Goal: Transaction & Acquisition: Book appointment/travel/reservation

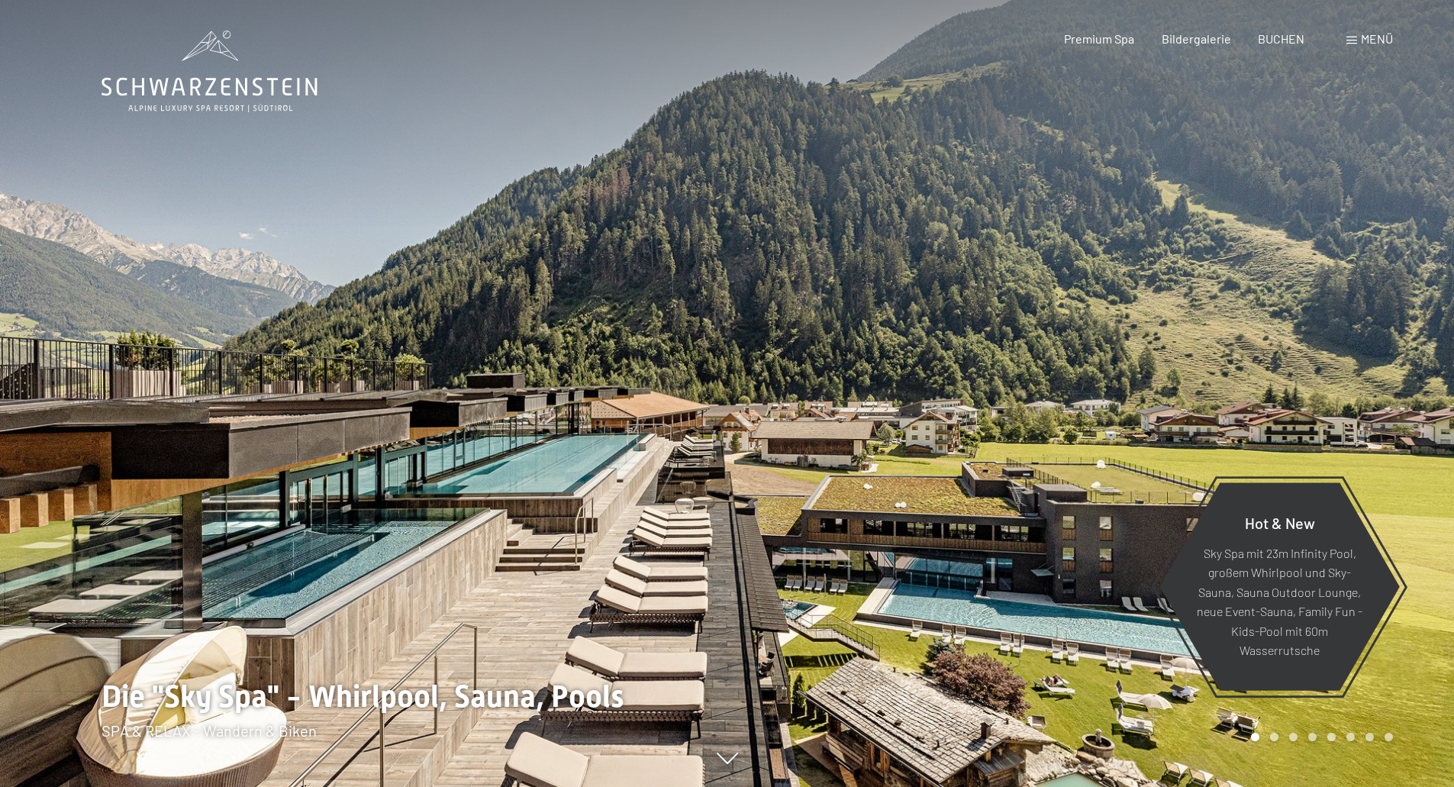
click at [1357, 45] on div "Menü" at bounding box center [1369, 39] width 47 height 17
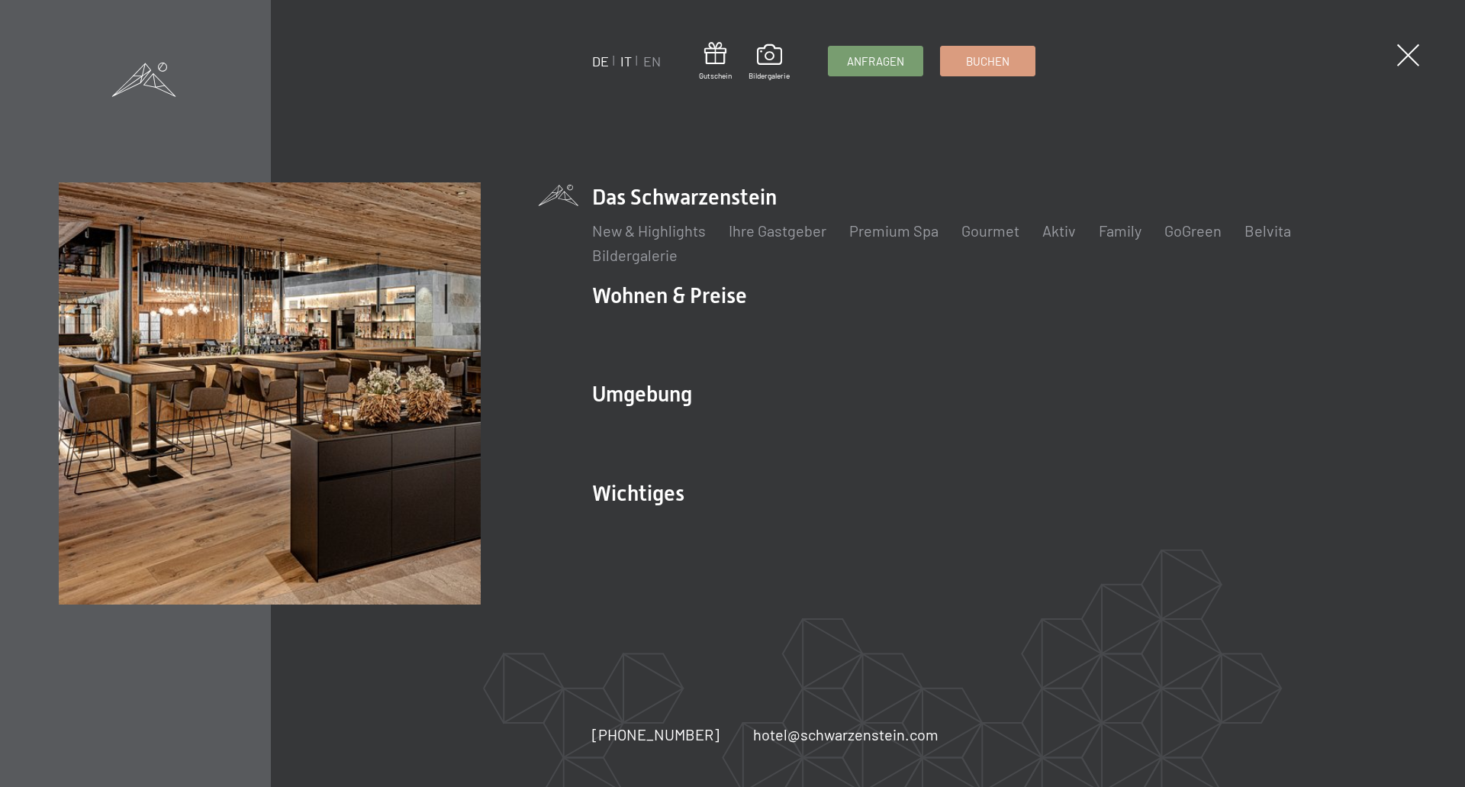
click at [627, 66] on link "IT" at bounding box center [625, 61] width 11 height 17
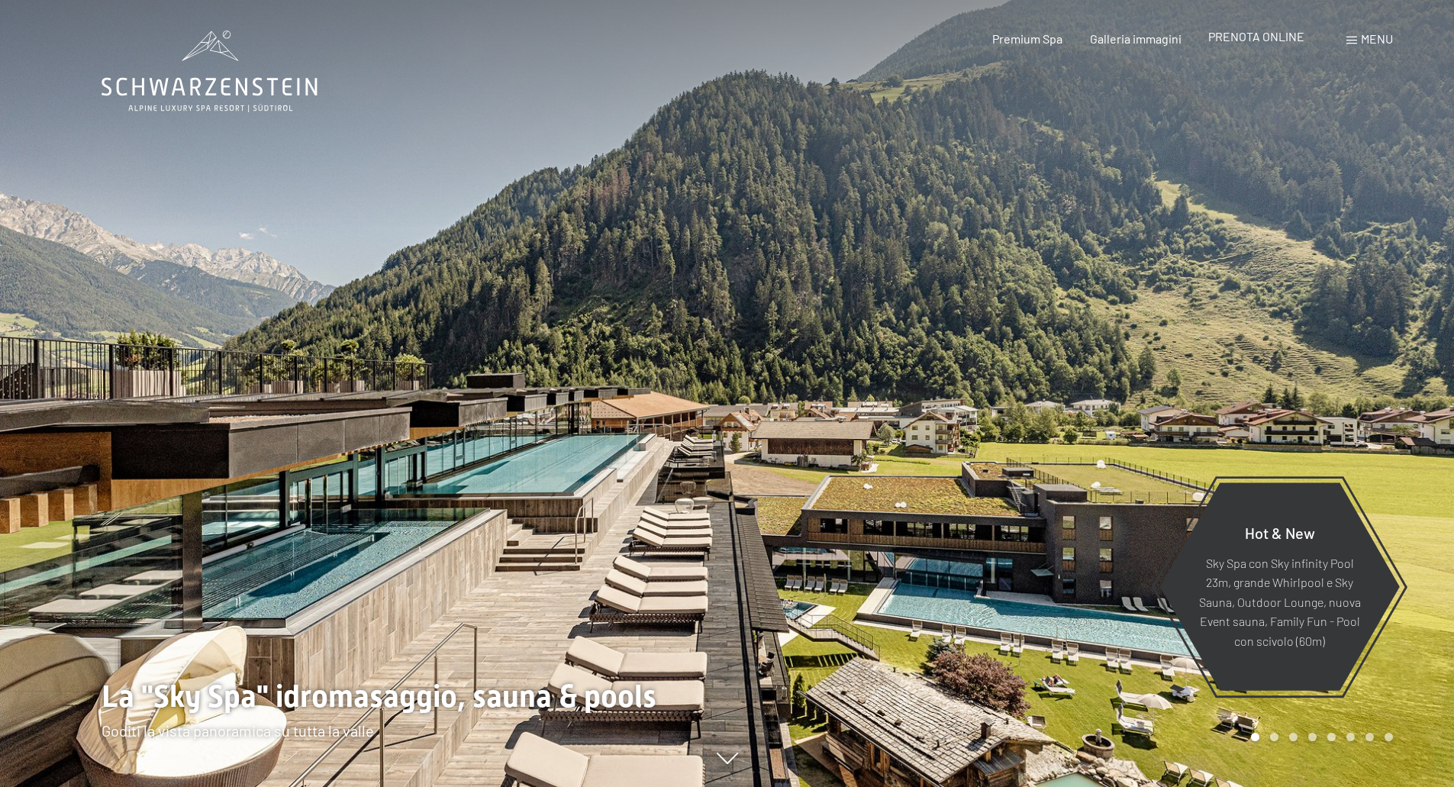
click at [1233, 43] on span "PRENOTA ONLINE" at bounding box center [1256, 36] width 96 height 15
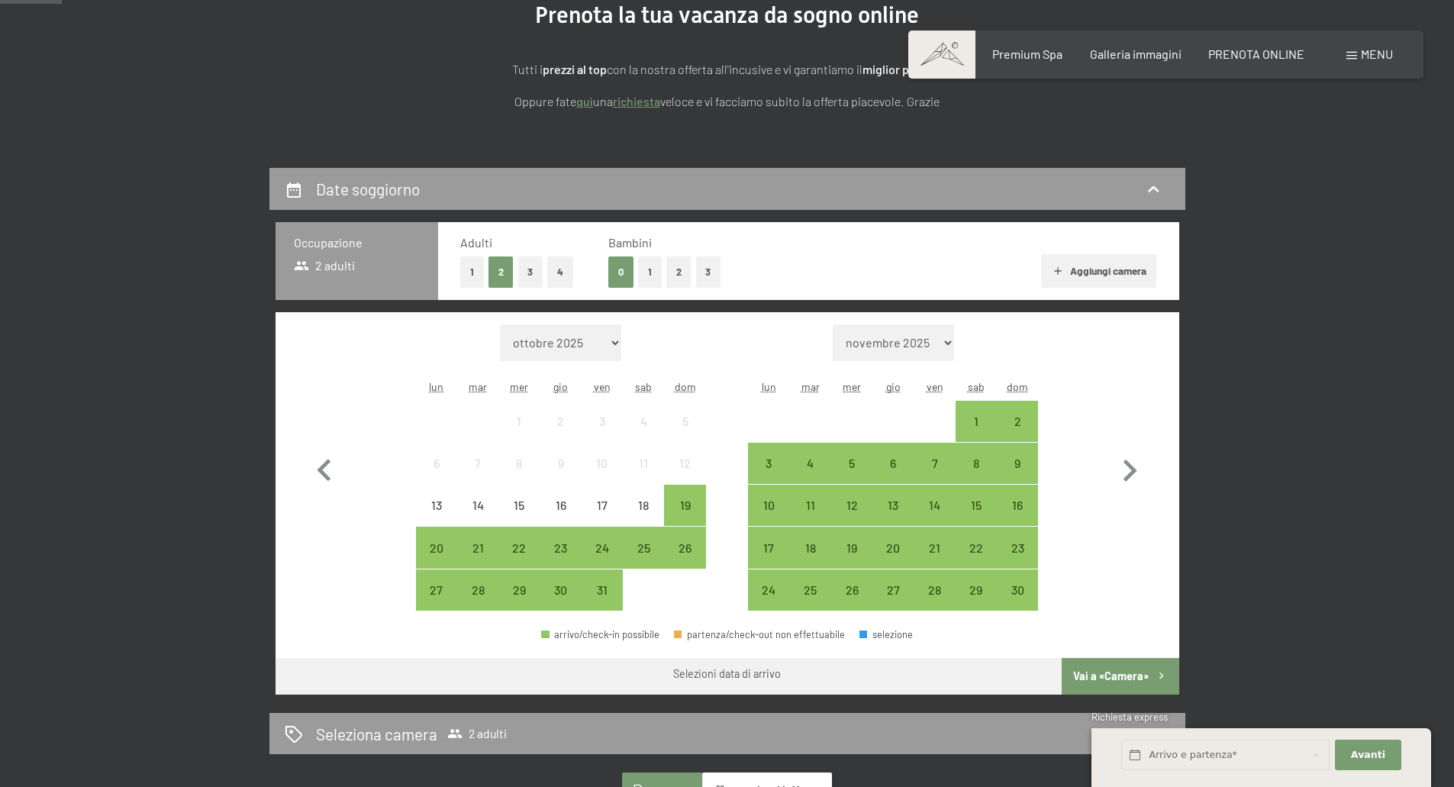
scroll to position [229, 0]
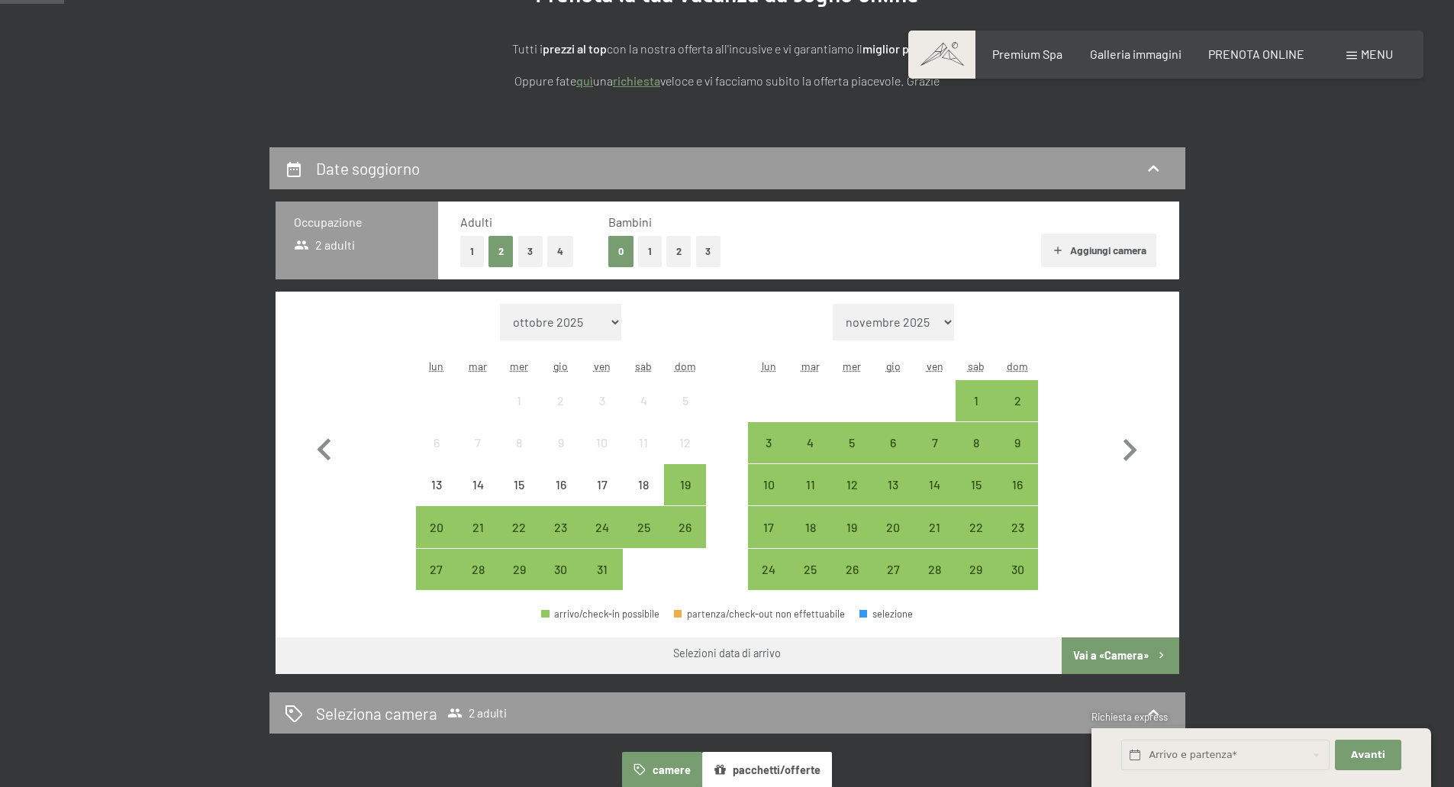
click at [607, 320] on select "ottobre 2025 novembre 2025 dicembre 2025 gennaio 2026 febbraio 2026 marzo 2026 …" at bounding box center [560, 322] width 121 height 37
select select "2026-06-01"
select select "[DATE]"
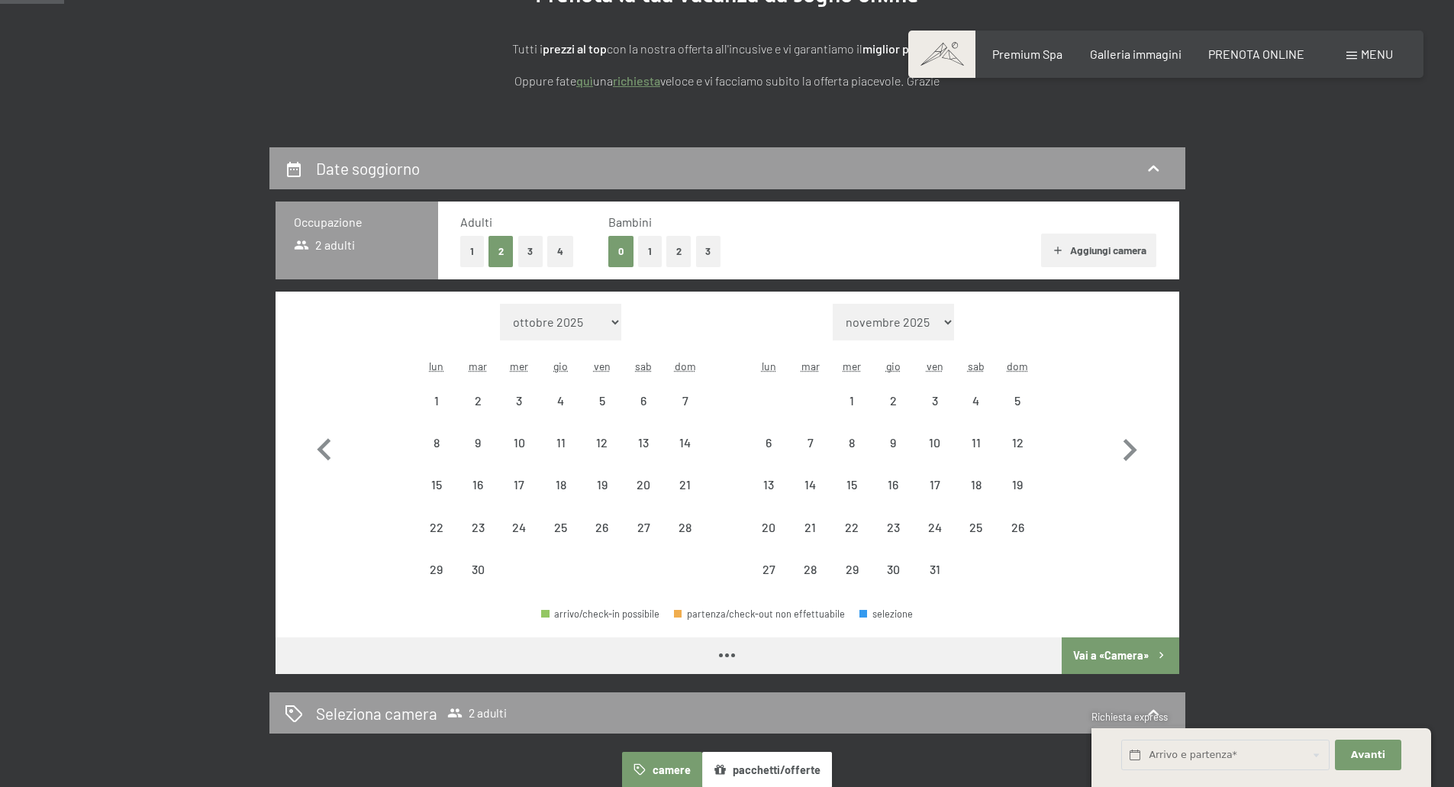
select select "[DATE]"
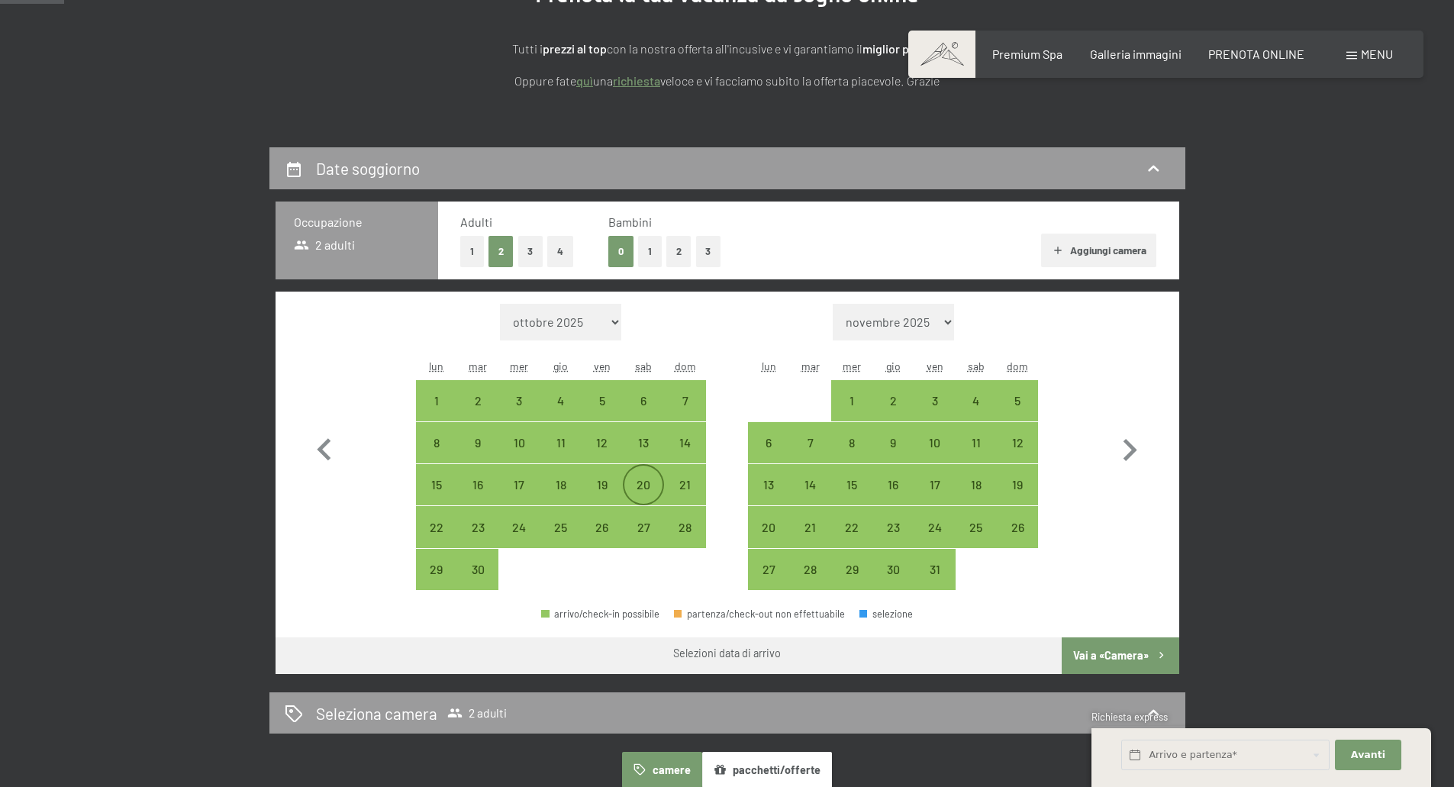
click at [649, 482] on div "20" at bounding box center [643, 498] width 38 height 38
select select "[DATE]"
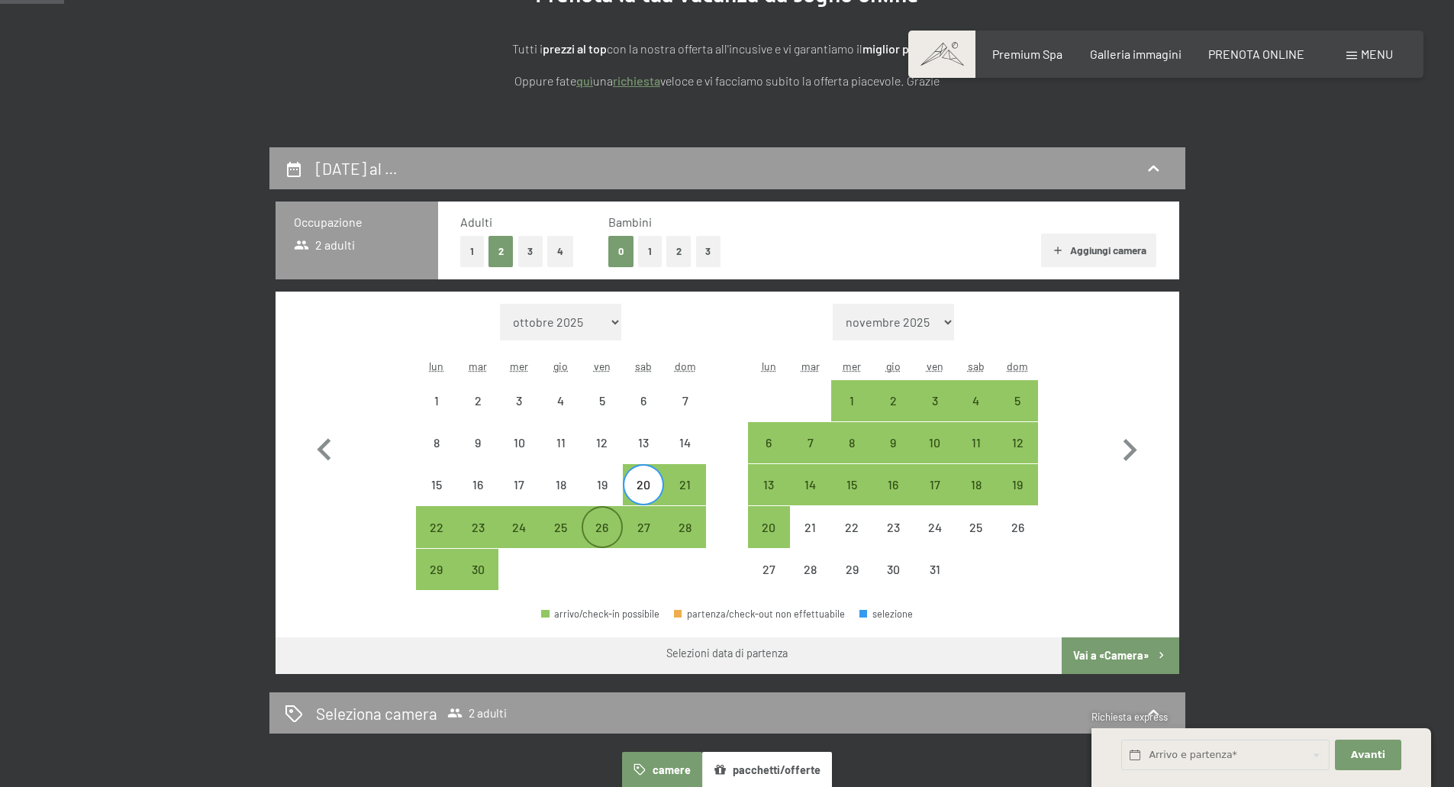
click at [603, 537] on div "26" at bounding box center [602, 540] width 38 height 38
select select "[DATE]"
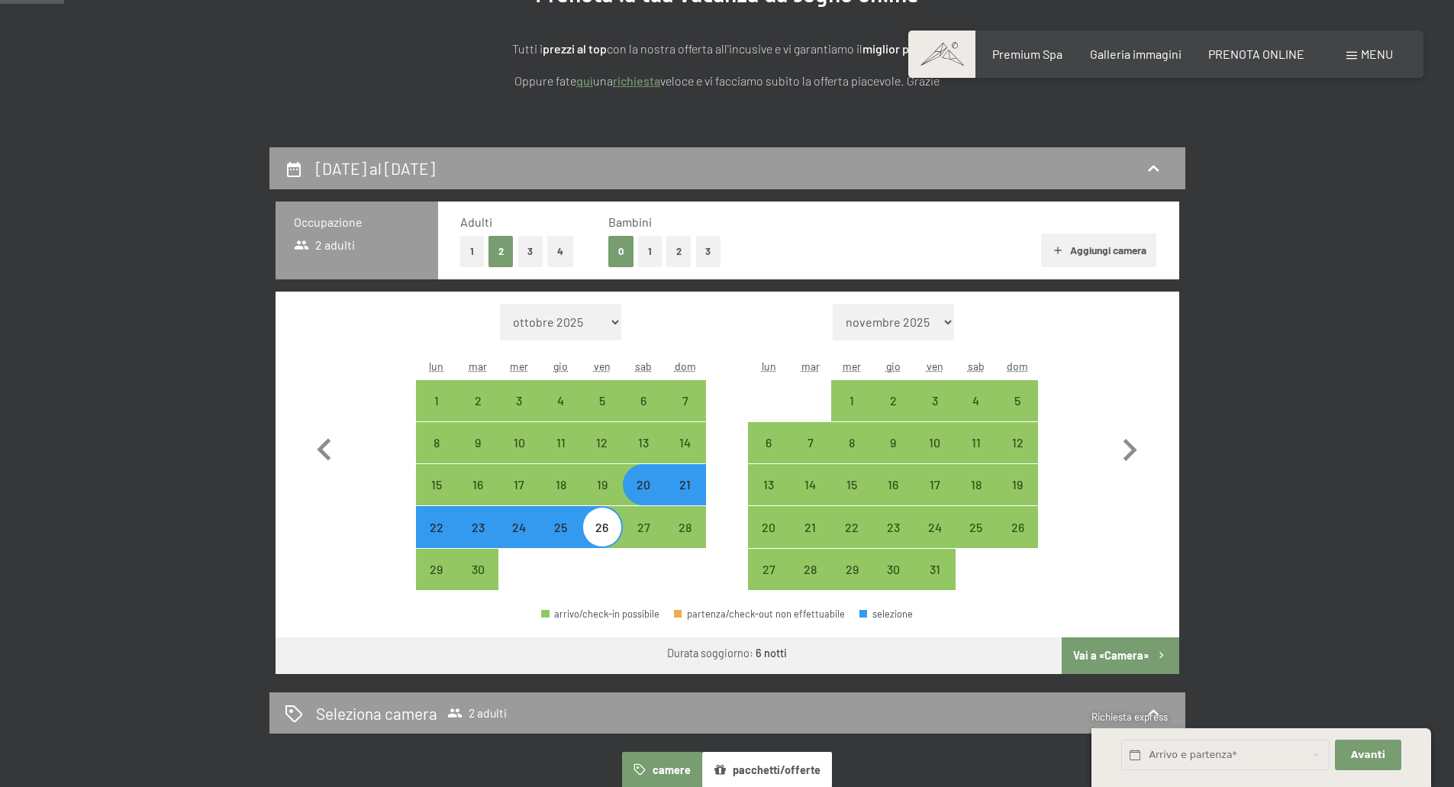
click at [1096, 658] on button "Vai a «Camera»" at bounding box center [1120, 655] width 117 height 37
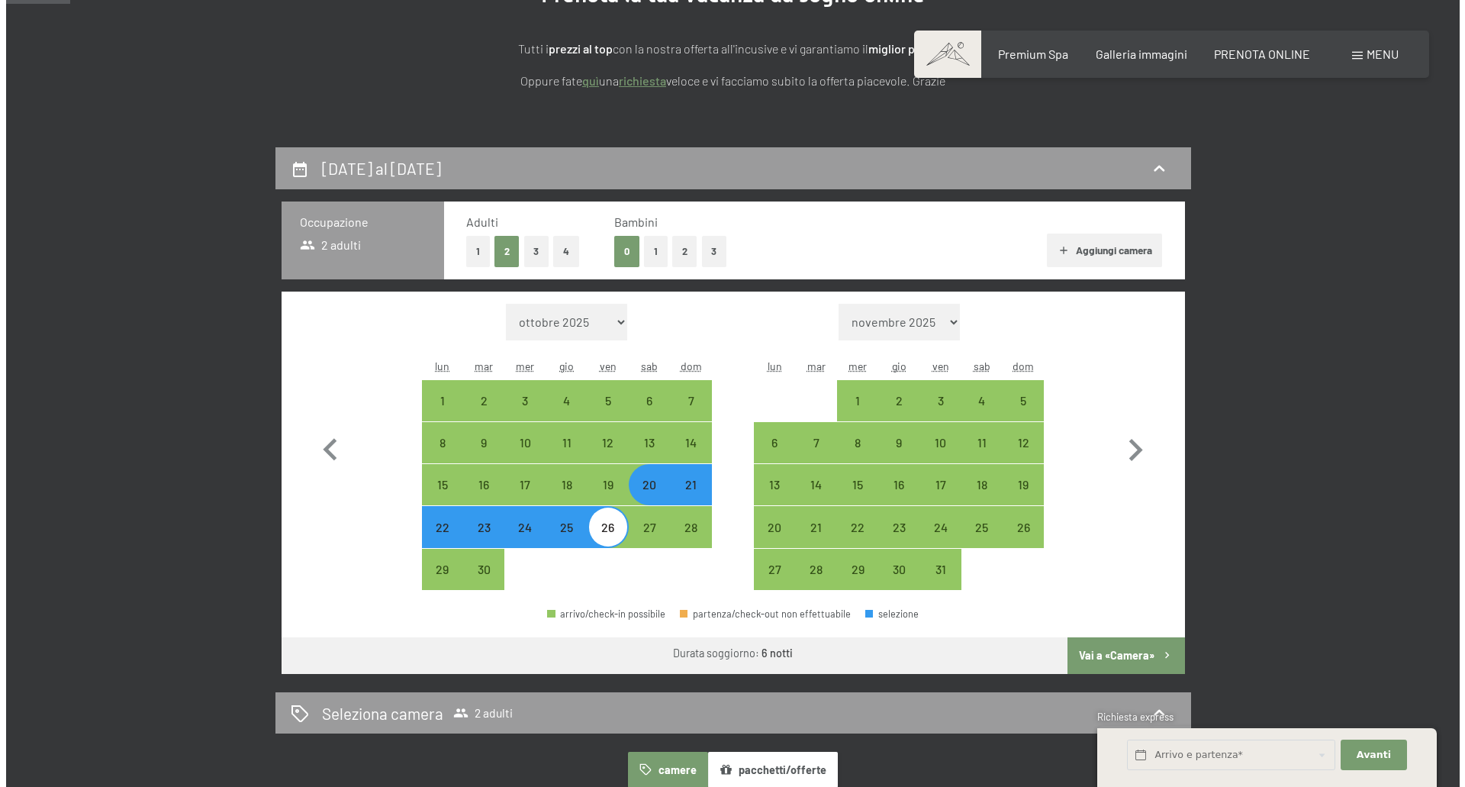
scroll to position [376, 0]
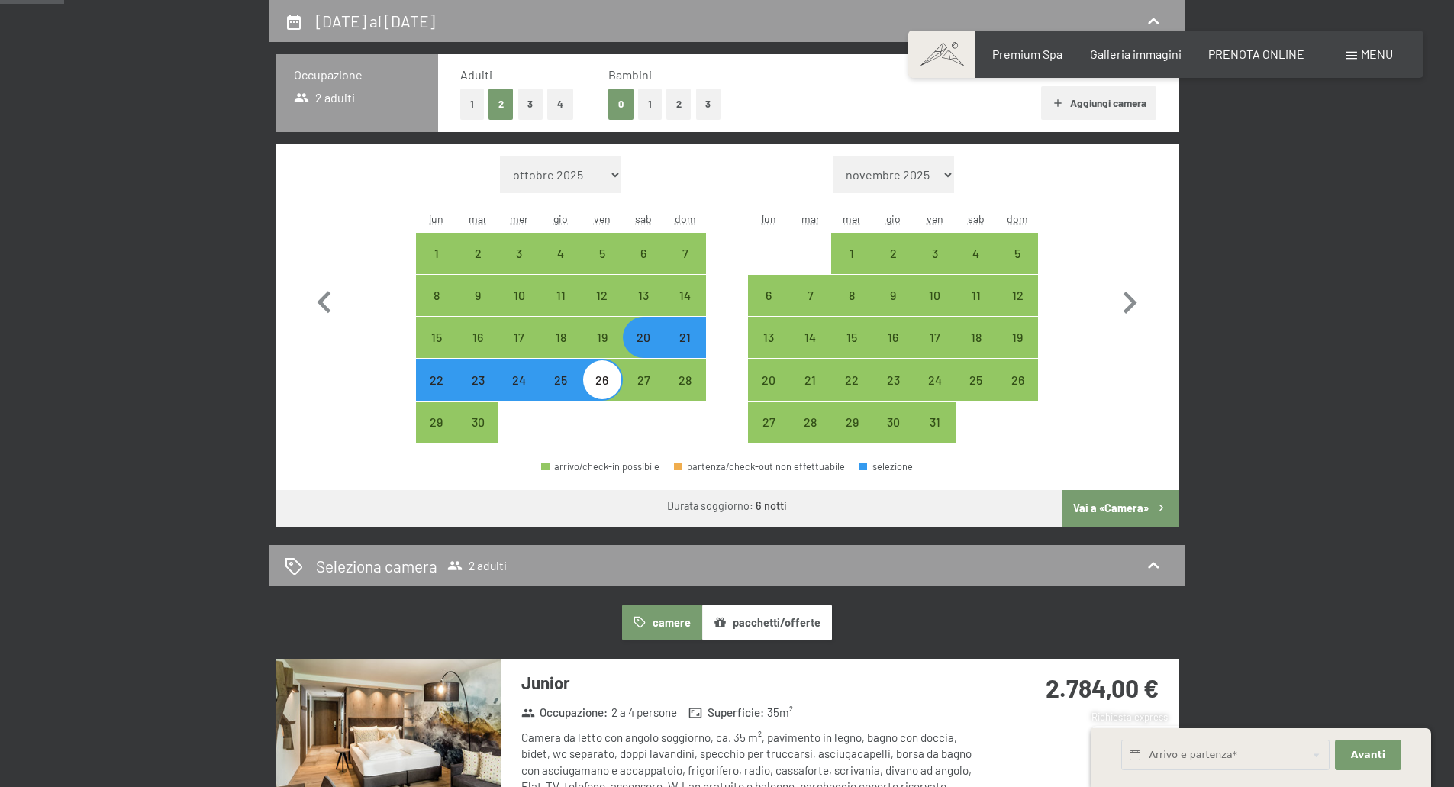
select select "[DATE]"
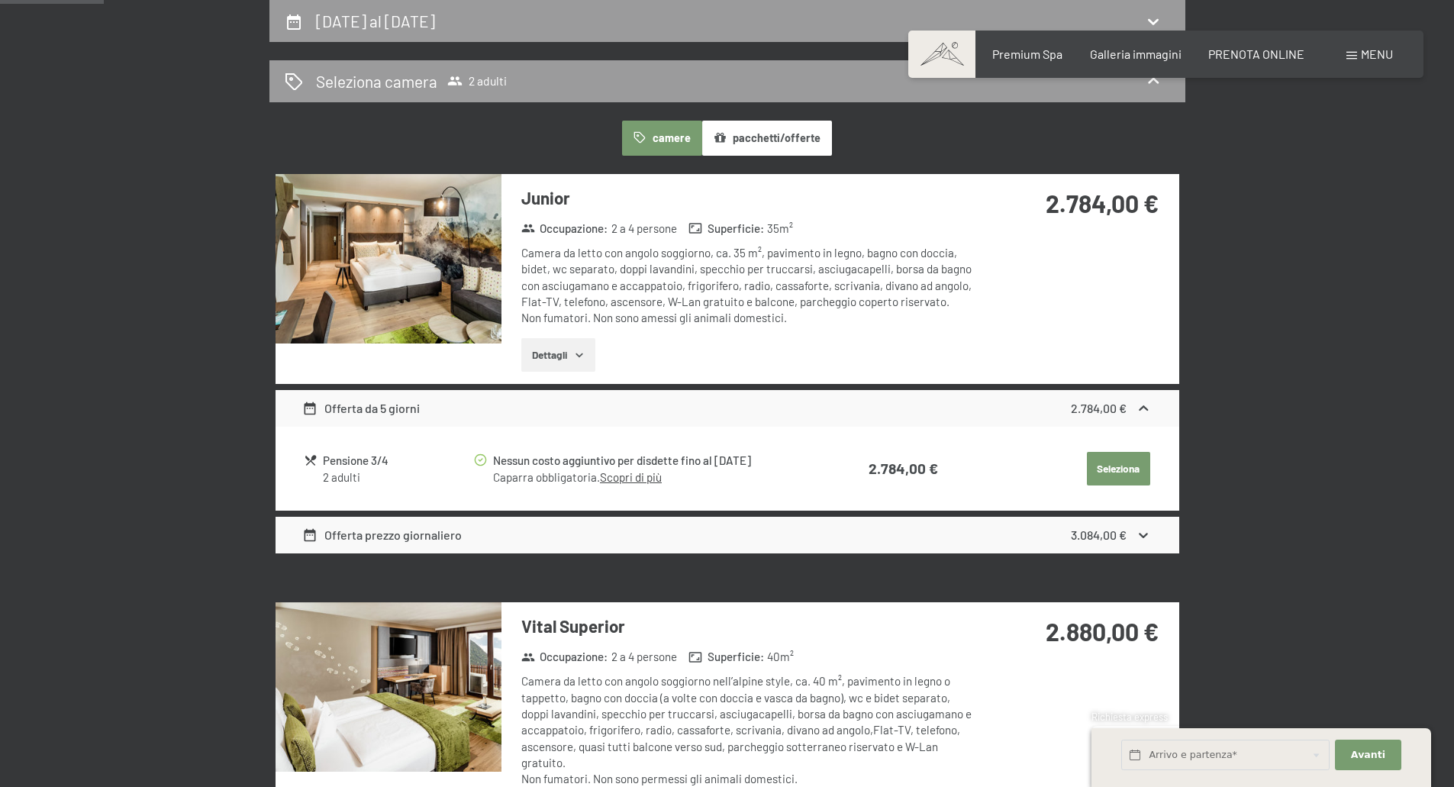
click at [1350, 56] on span at bounding box center [1351, 56] width 11 height 8
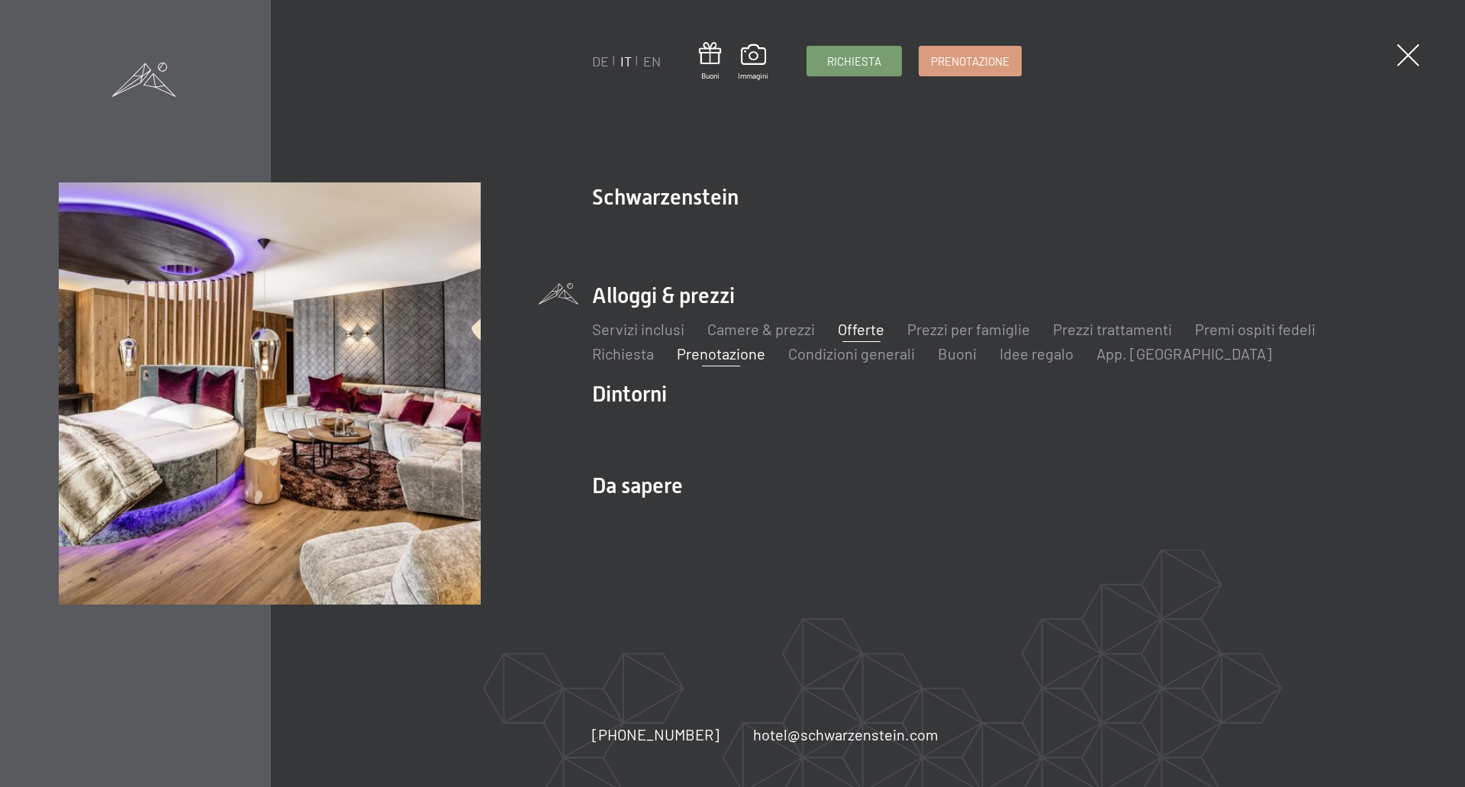
click at [846, 329] on link "Offerte" at bounding box center [861, 329] width 47 height 18
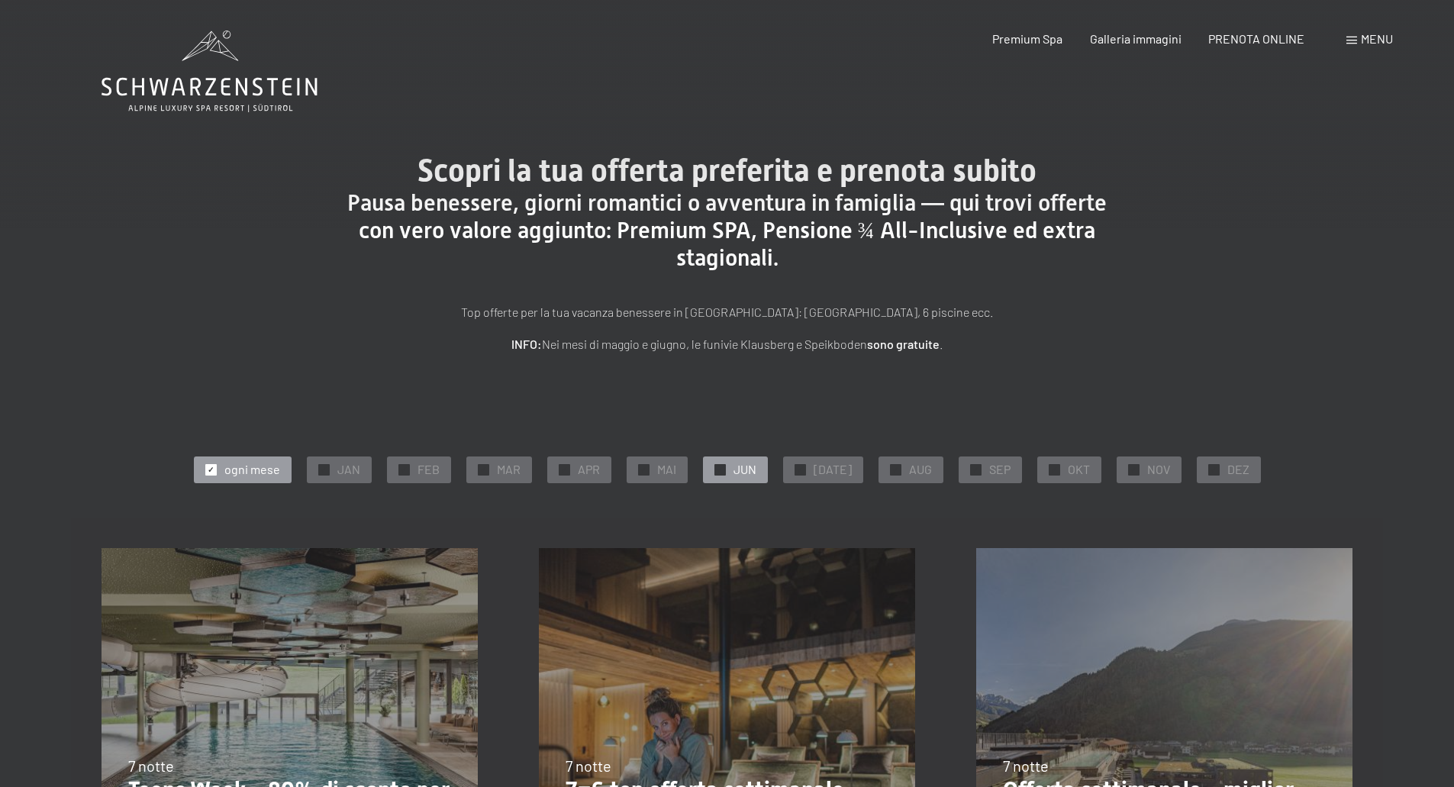
click at [746, 470] on span "JUN" at bounding box center [744, 469] width 23 height 17
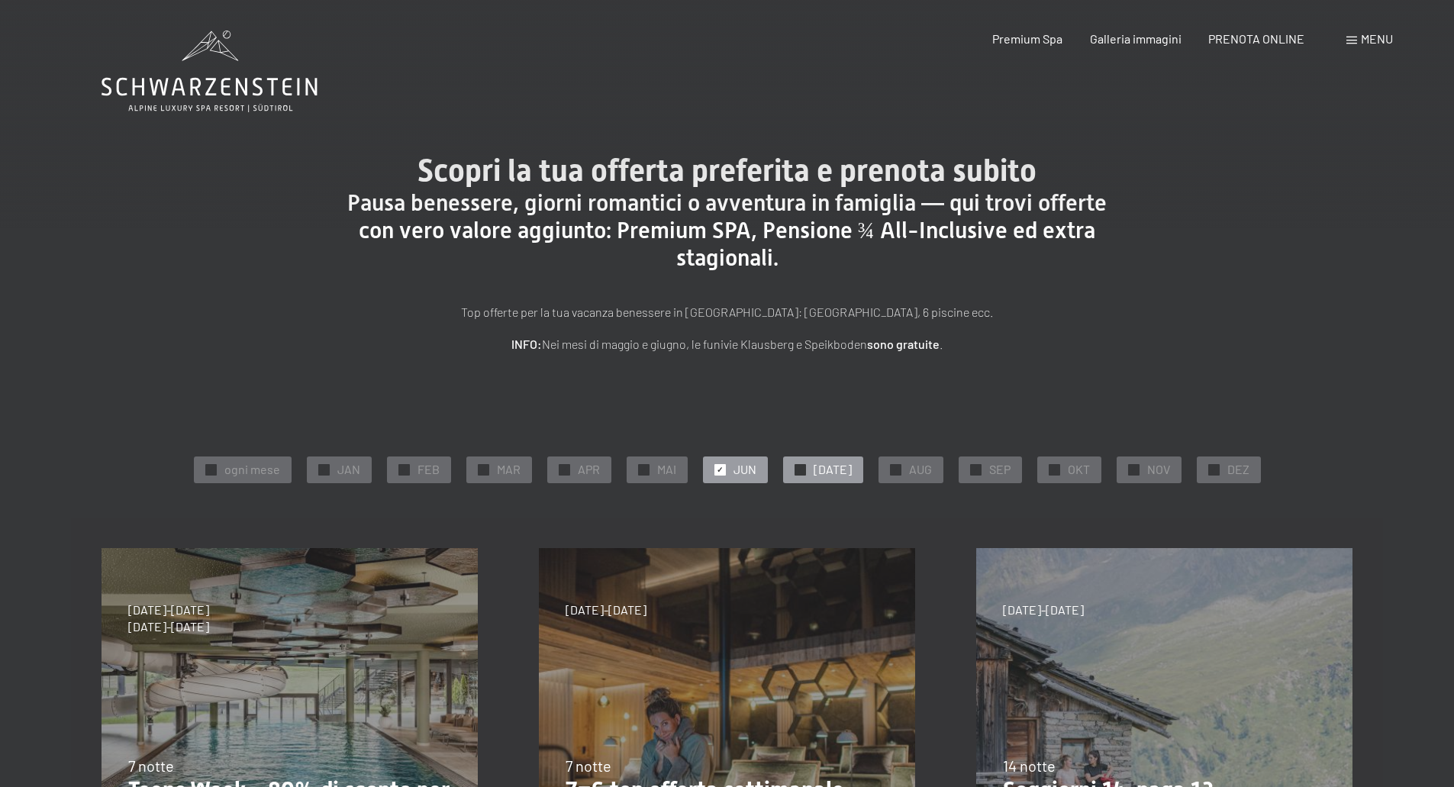
click at [803, 468] on span "✓" at bounding box center [800, 469] width 6 height 11
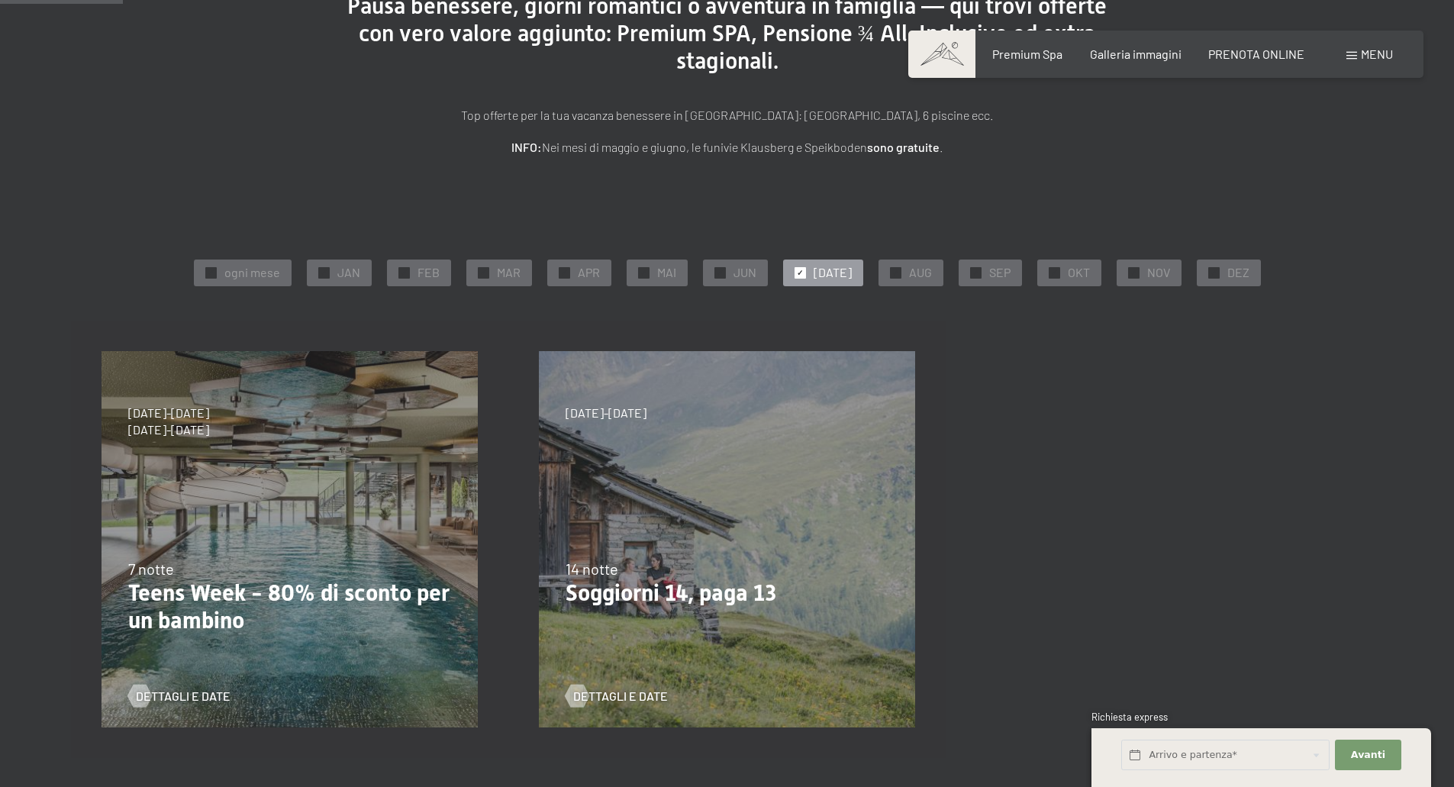
scroll to position [229, 0]
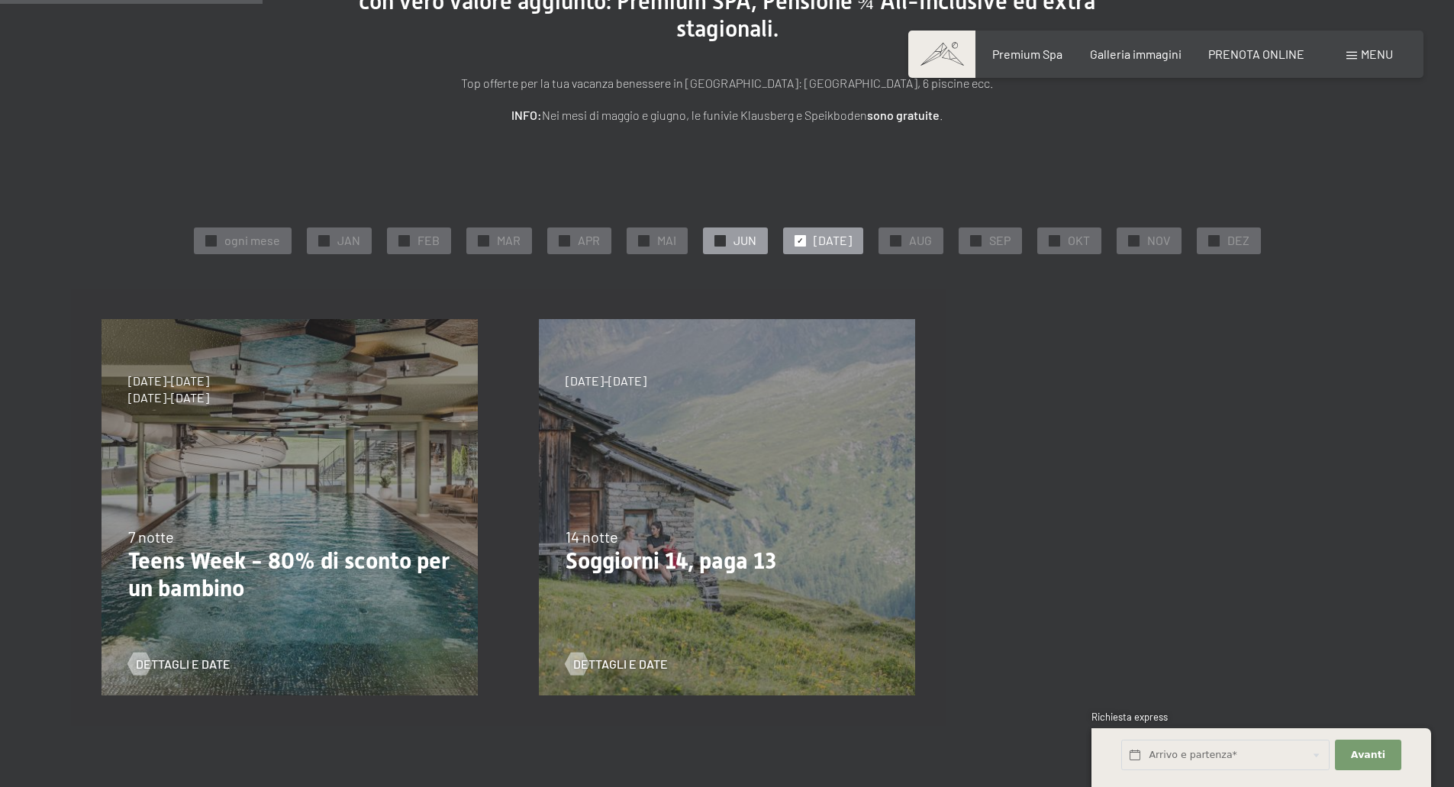
click at [737, 243] on div "✓ JUN" at bounding box center [735, 240] width 65 height 26
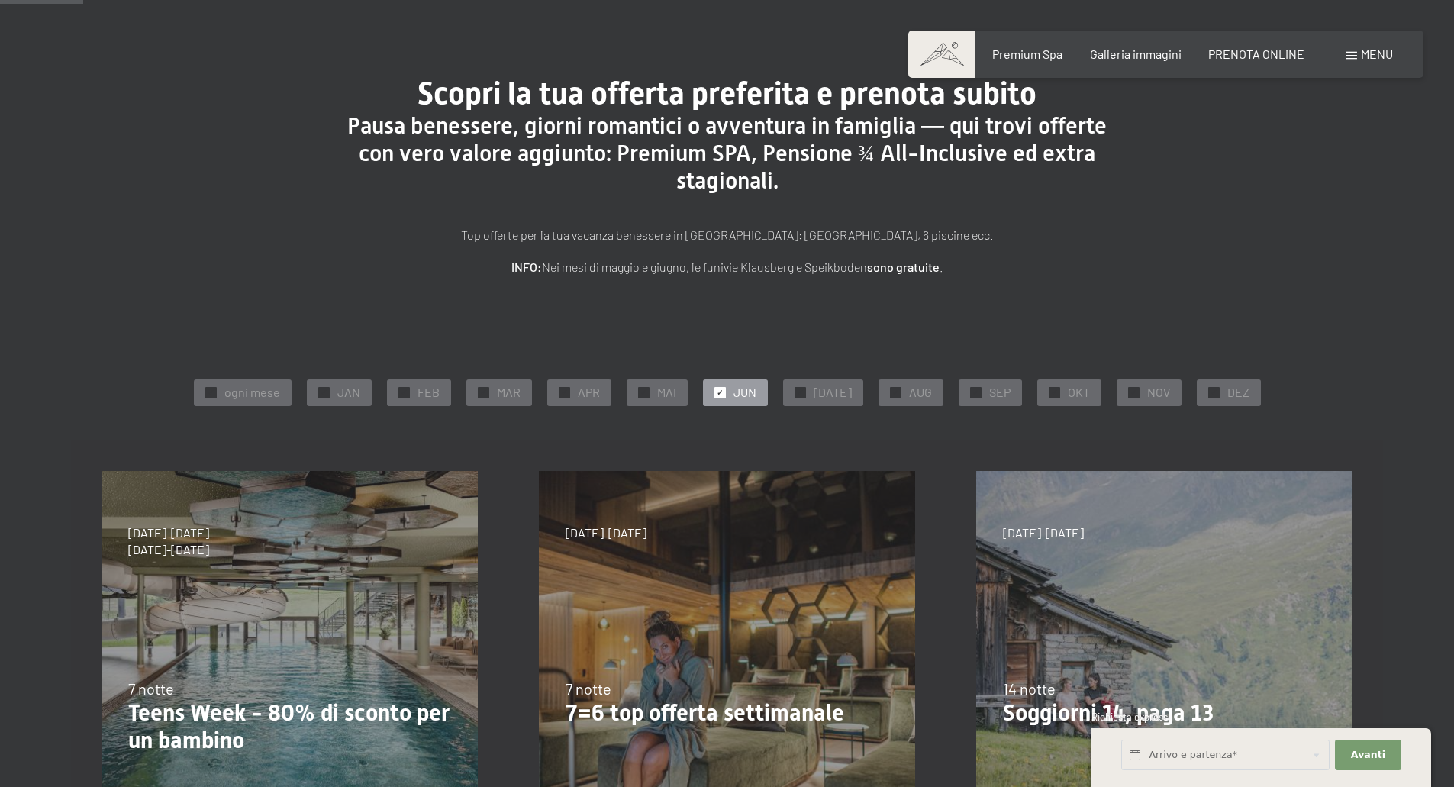
scroll to position [76, 0]
click at [1274, 60] on div "PRENOTA ONLINE" at bounding box center [1256, 52] width 96 height 17
click at [1265, 50] on span "PRENOTA ONLINE" at bounding box center [1256, 51] width 96 height 15
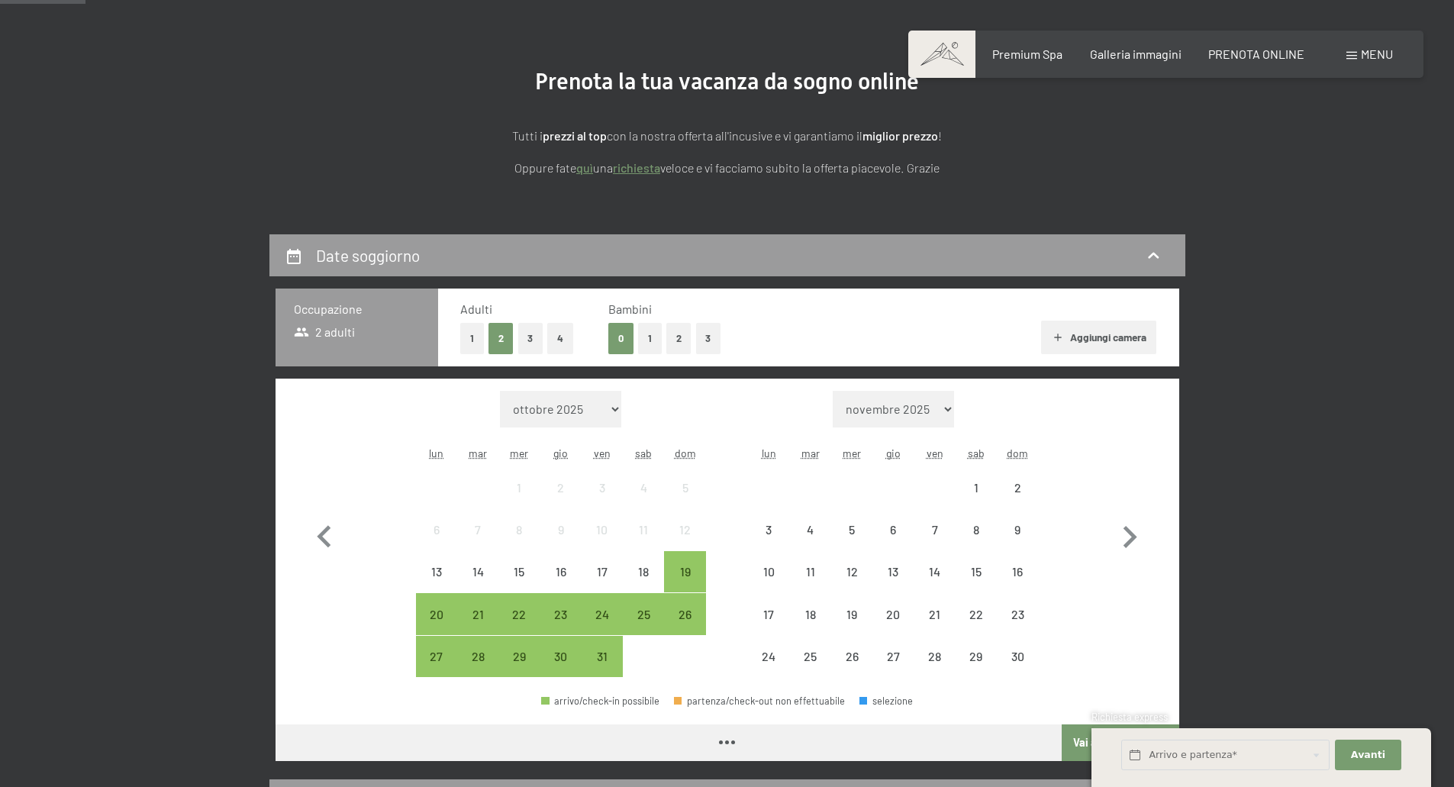
scroll to position [305, 0]
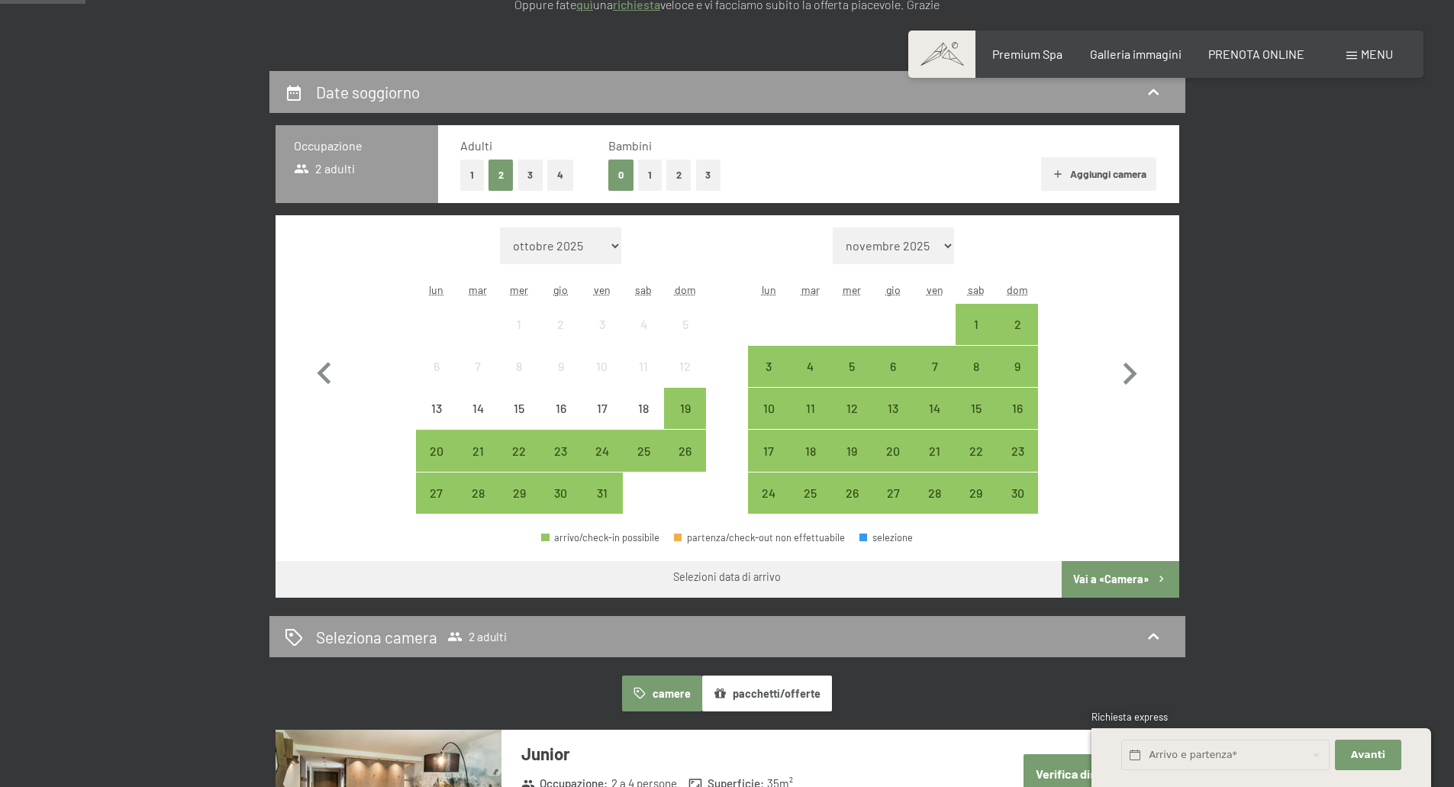
click at [602, 245] on select "[DATE] [DATE] [DATE] [DATE] [DATE] [DATE] [DATE] [DATE] [DATE] [DATE] [DATE] [D…" at bounding box center [560, 245] width 121 height 37
select select "[DATE]"
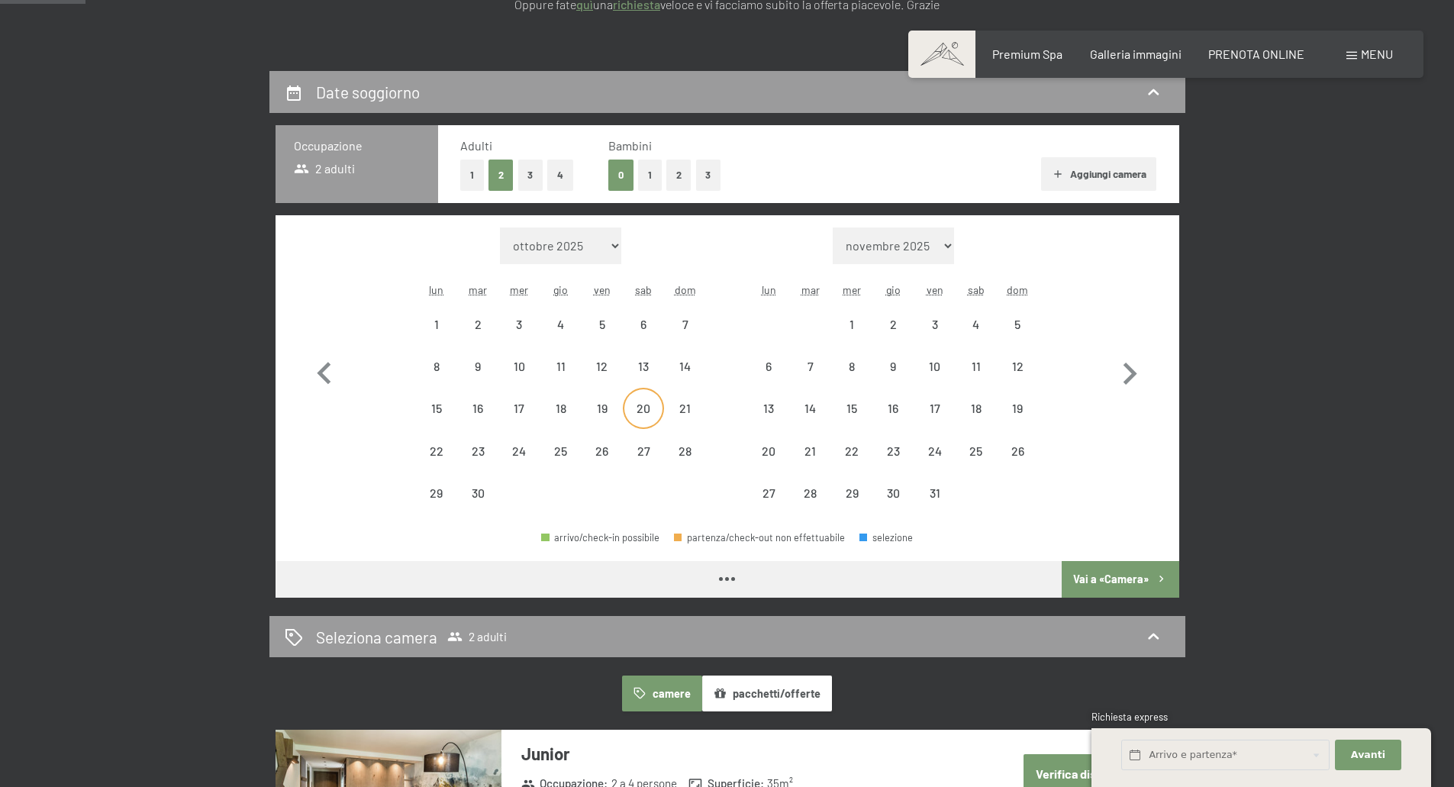
select select "[DATE]"
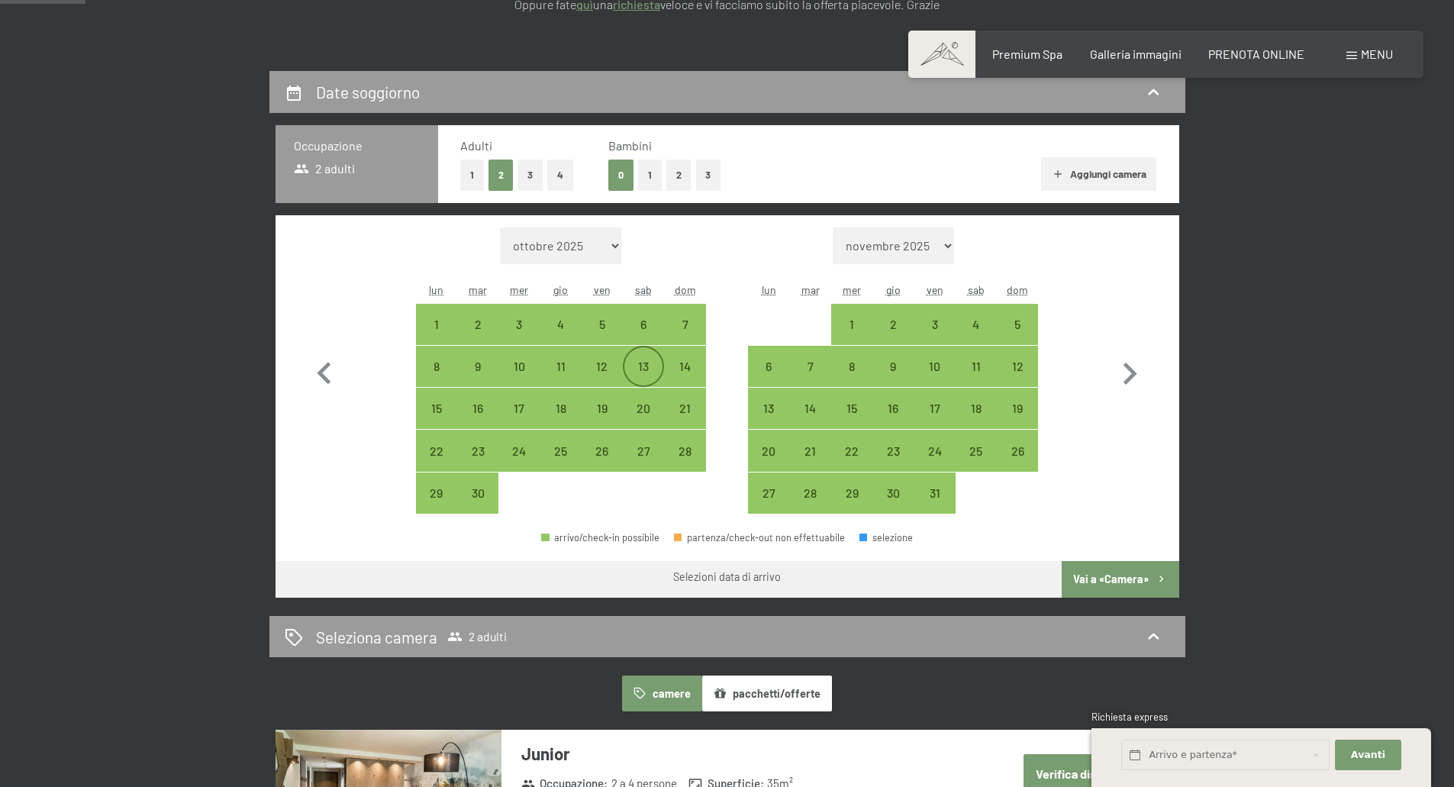
click at [649, 363] on div "13" at bounding box center [643, 379] width 38 height 38
select select "[DATE]"
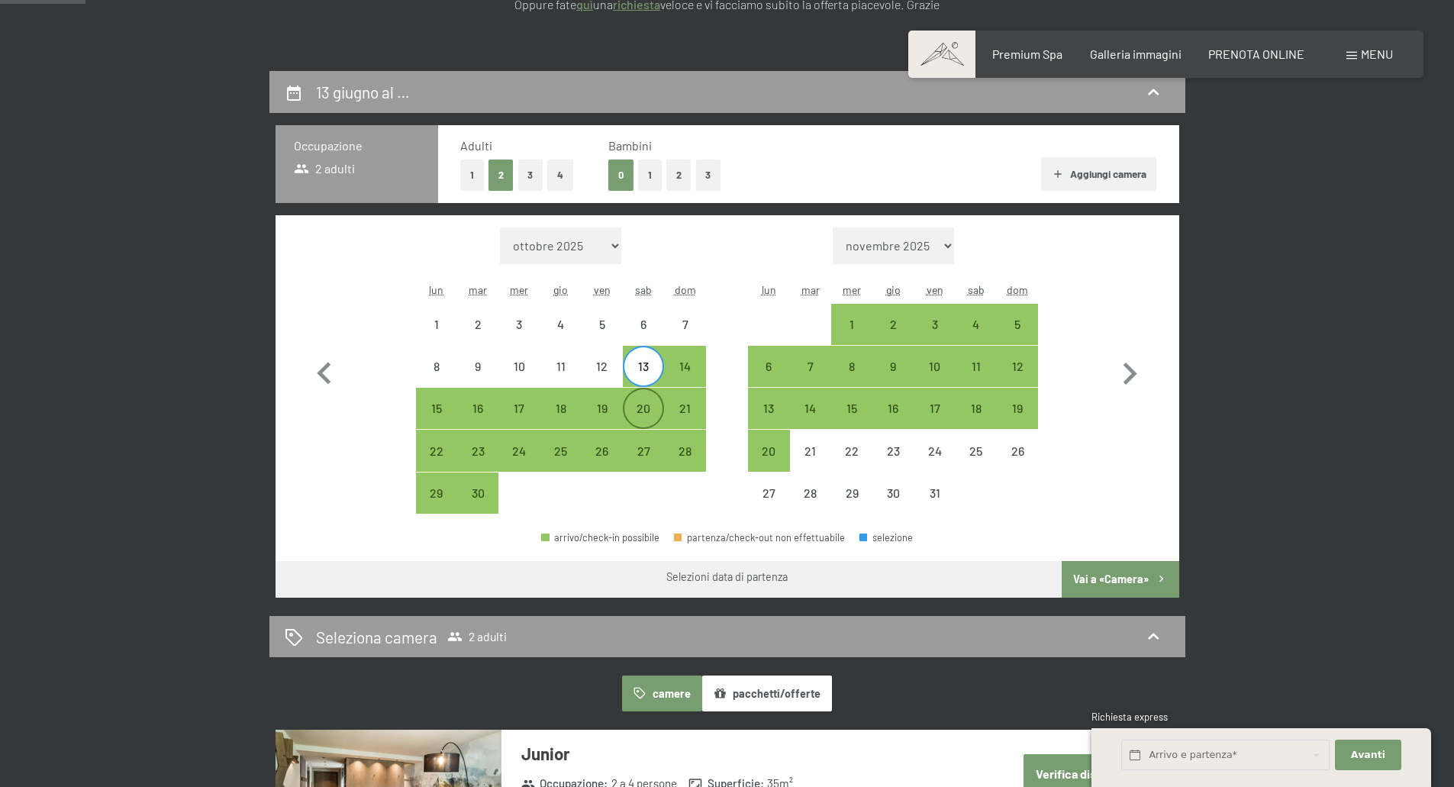
click at [646, 406] on div "20" at bounding box center [643, 421] width 38 height 38
select select "[DATE]"
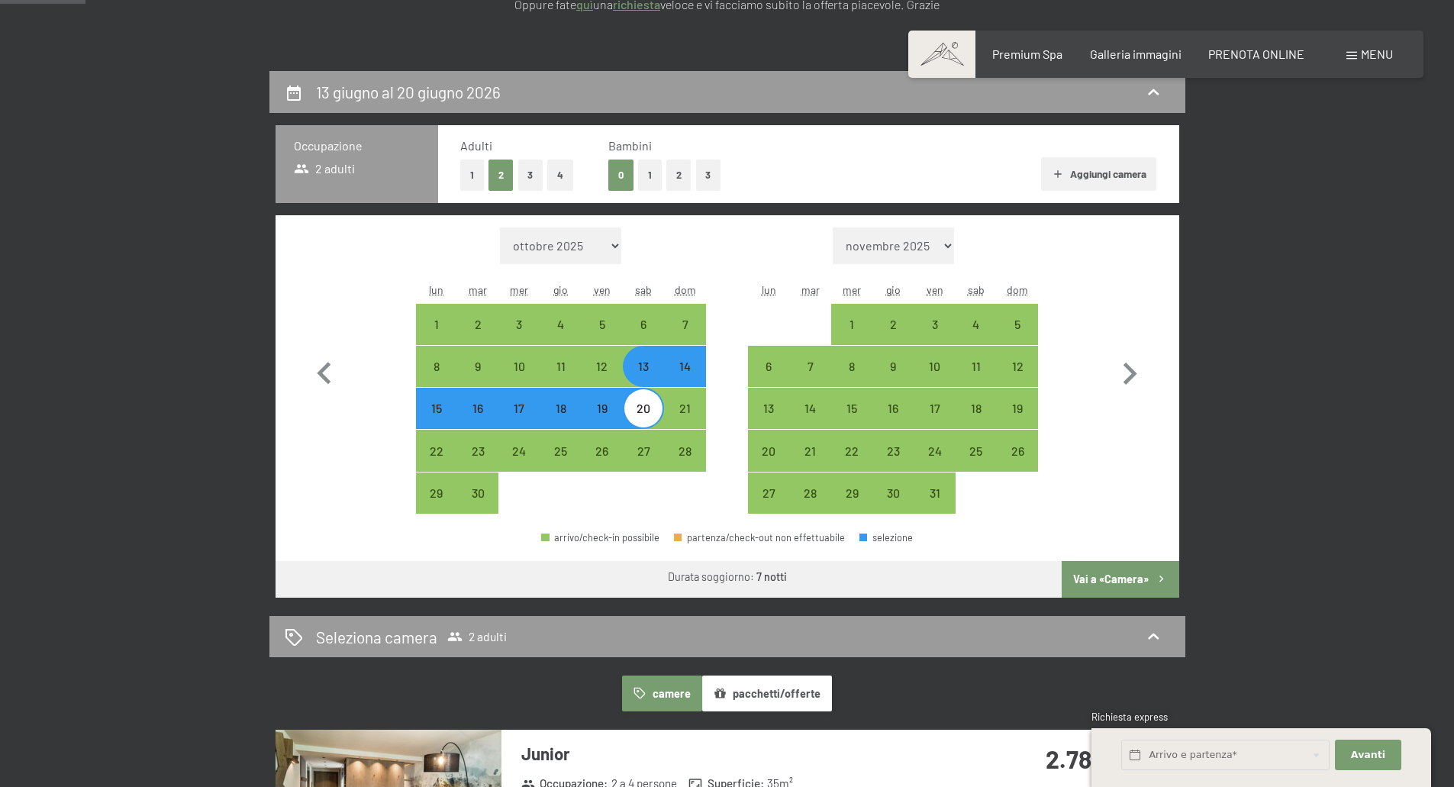
click at [1113, 576] on button "Vai a «Camera»" at bounding box center [1120, 579] width 117 height 37
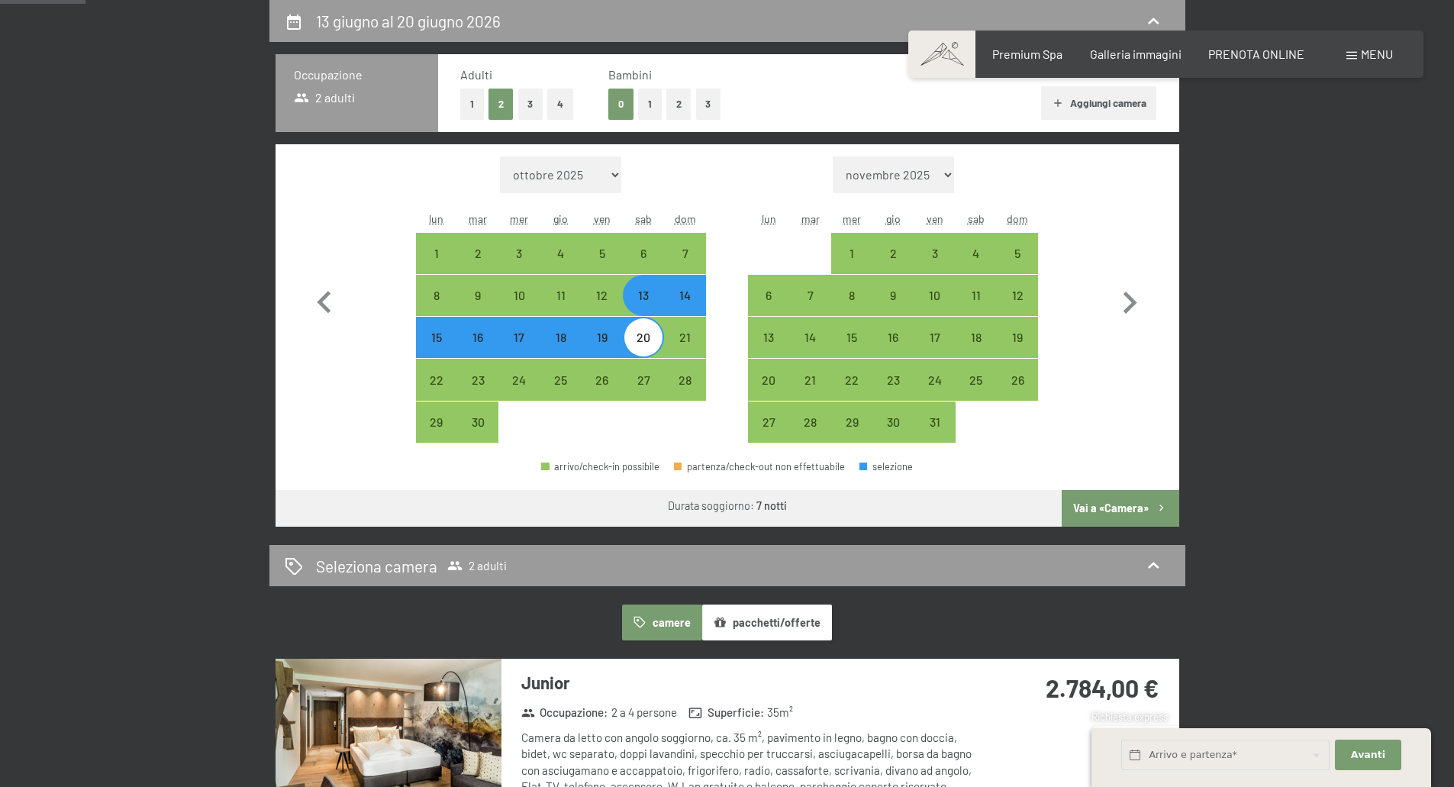
select select "[DATE]"
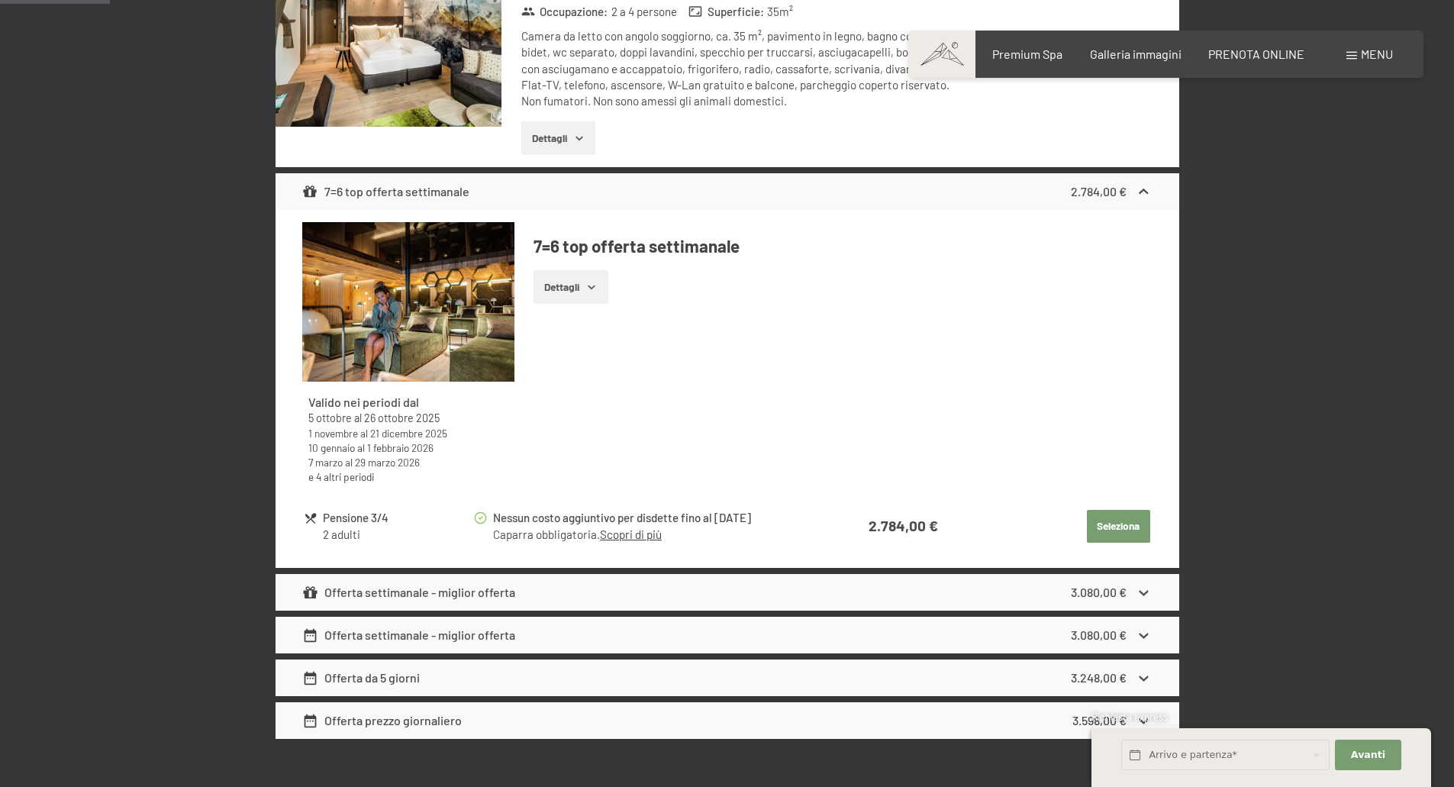
scroll to position [224, 0]
